Goal: Task Accomplishment & Management: Manage account settings

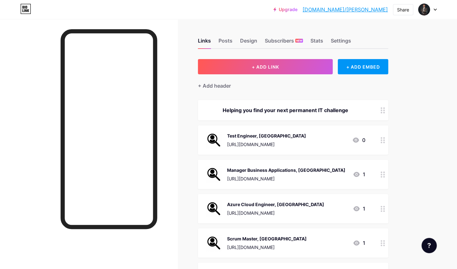
click at [224, 36] on div "Links Posts Design Subscribers NEW Stats Settings" at bounding box center [293, 38] width 190 height 22
click at [224, 39] on div "Posts" at bounding box center [226, 42] width 14 height 11
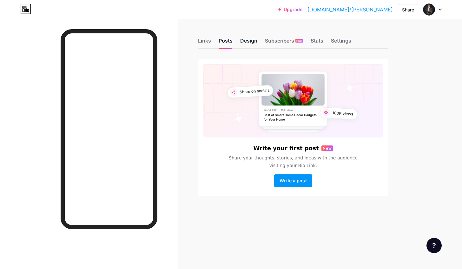
click at [252, 45] on div "Design" at bounding box center [248, 42] width 17 height 11
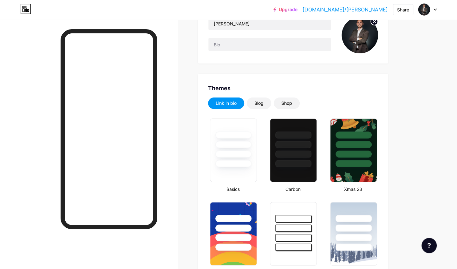
type input "#000000"
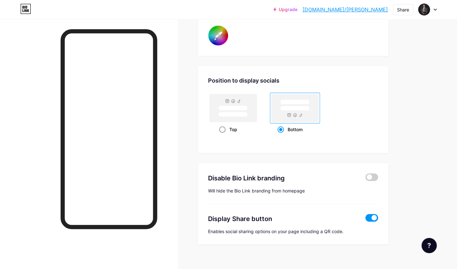
scroll to position [1182, 0]
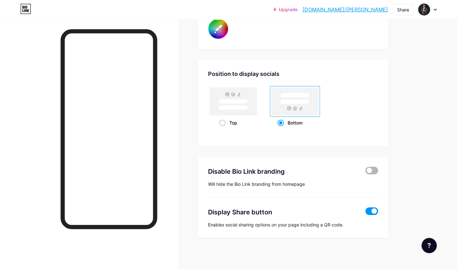
click at [368, 171] on span at bounding box center [371, 171] width 13 height 8
click at [365, 172] on input "checkbox" at bounding box center [365, 172] width 0 height 0
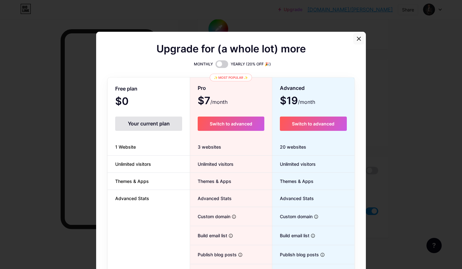
click at [356, 41] on icon at bounding box center [358, 38] width 5 height 5
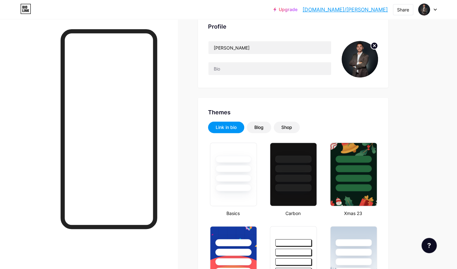
scroll to position [0, 0]
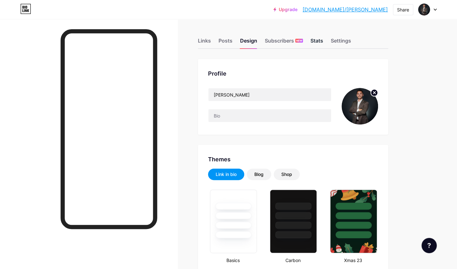
click at [319, 42] on div "Stats" at bounding box center [316, 42] width 13 height 11
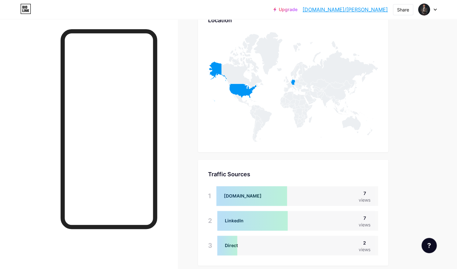
scroll to position [411, 0]
